Goal: Task Accomplishment & Management: Use online tool/utility

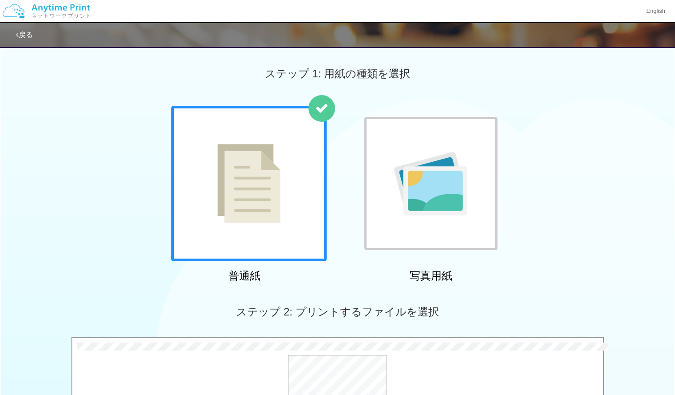
scroll to position [281, 0]
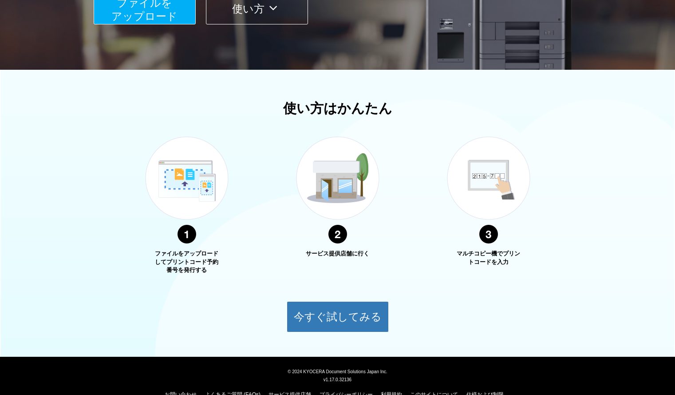
scroll to position [236, 0]
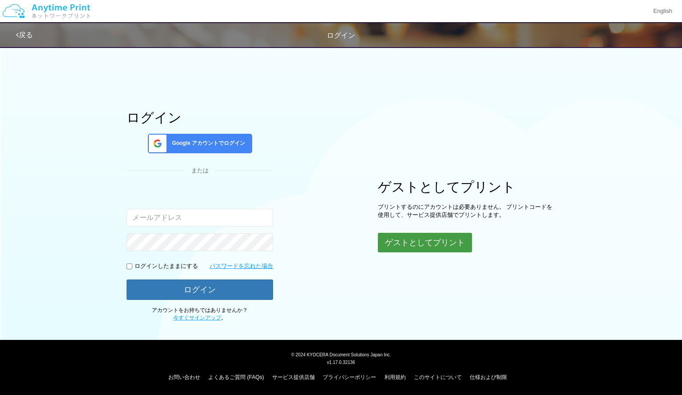
click at [422, 243] on button "ゲストとしてプリント" at bounding box center [425, 243] width 94 height 20
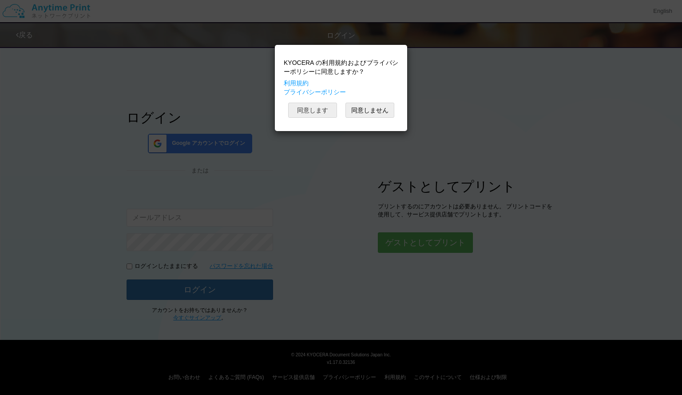
click at [315, 111] on button "同意します" at bounding box center [312, 110] width 49 height 15
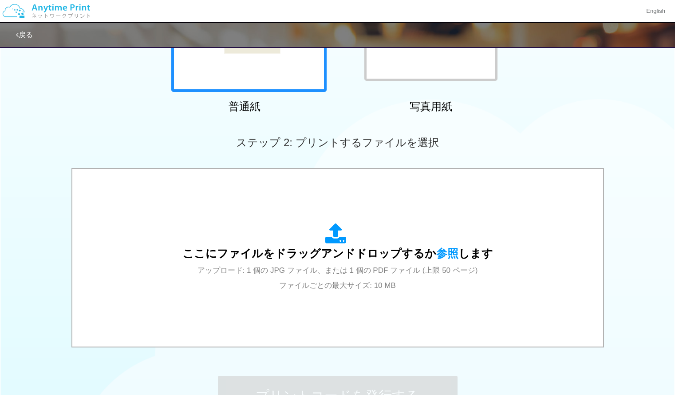
scroll to position [281, 0]
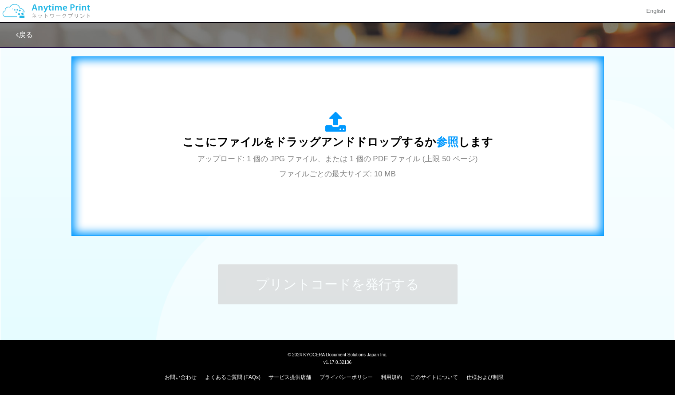
click at [435, 162] on span "アップロード: 1 個の JPG ファイル、または 1 個の PDF ファイル (上限 50 ページ) ファイルごとの最大サイズ: 10 MB" at bounding box center [338, 167] width 281 height 24
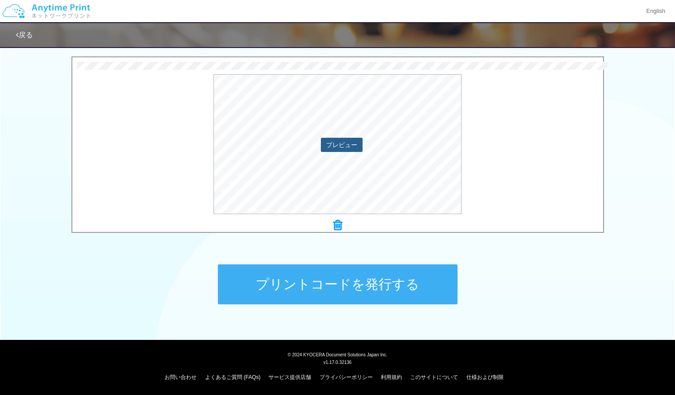
click at [336, 145] on button "プレビュー" at bounding box center [342, 145] width 42 height 14
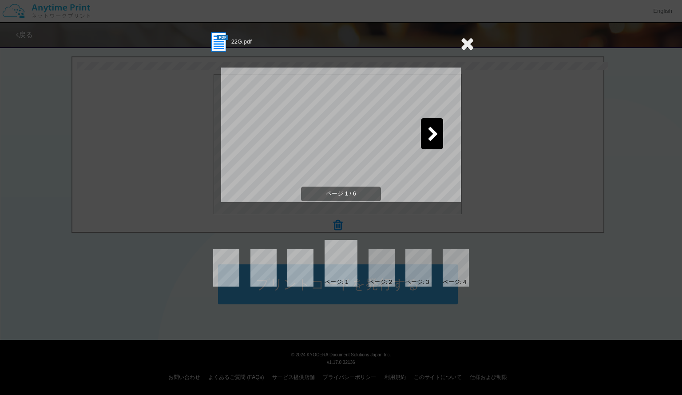
click at [377, 270] on div at bounding box center [382, 267] width 26 height 37
click at [410, 271] on div at bounding box center [418, 267] width 26 height 37
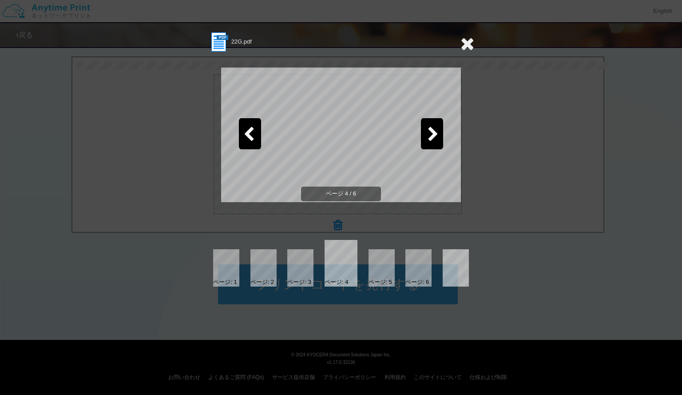
click at [418, 272] on div at bounding box center [418, 267] width 26 height 37
click at [468, 36] on icon at bounding box center [467, 44] width 14 height 18
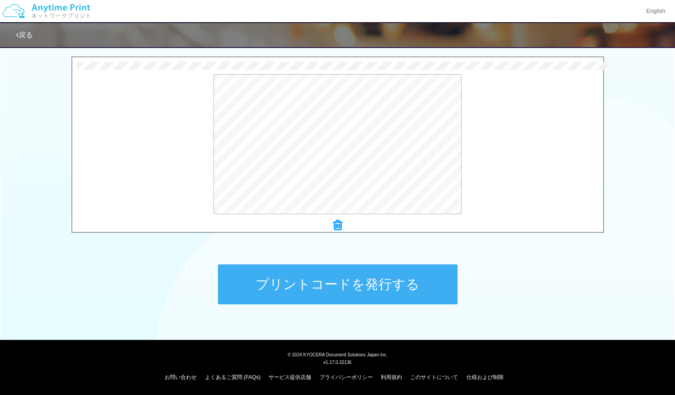
click at [274, 298] on button "プリントコードを発行する" at bounding box center [338, 284] width 240 height 40
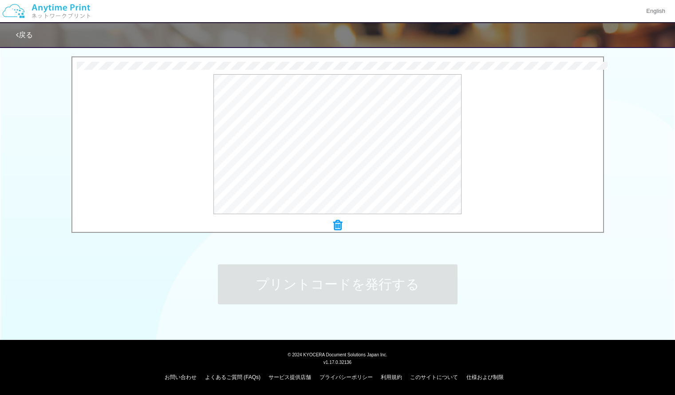
scroll to position [0, 0]
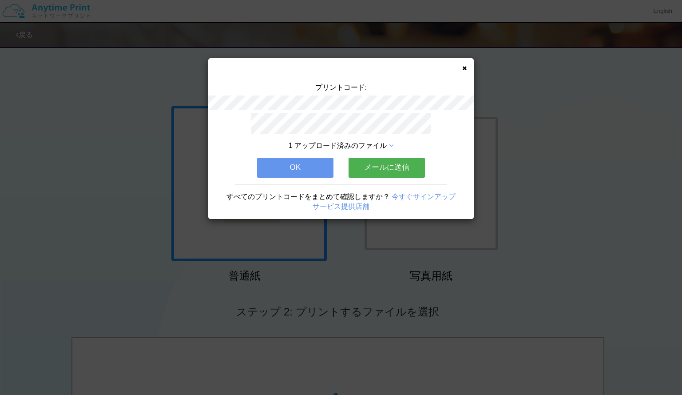
click at [306, 163] on button "OK" at bounding box center [295, 168] width 76 height 20
